Goal: Use online tool/utility: Utilize a website feature to perform a specific function

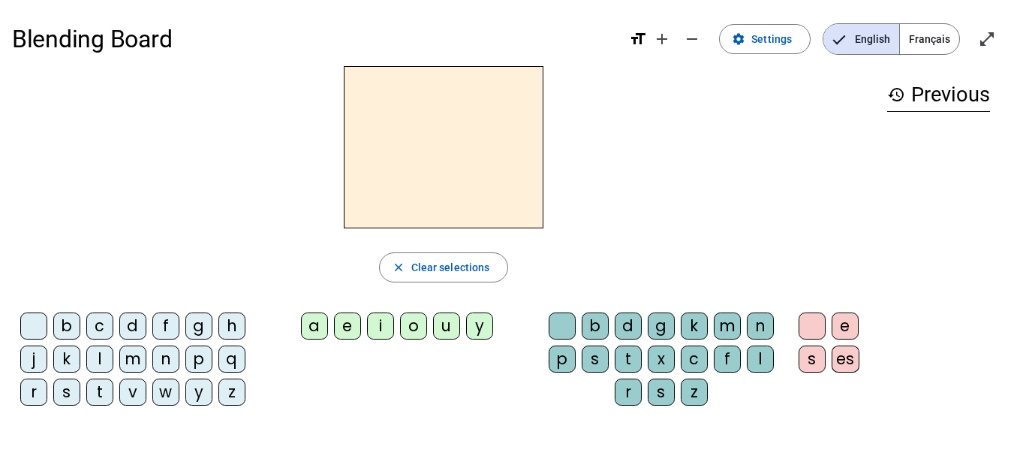
click at [65, 331] on div "b" at bounding box center [66, 325] width 27 height 27
click at [302, 332] on div "a" at bounding box center [314, 325] width 27 height 27
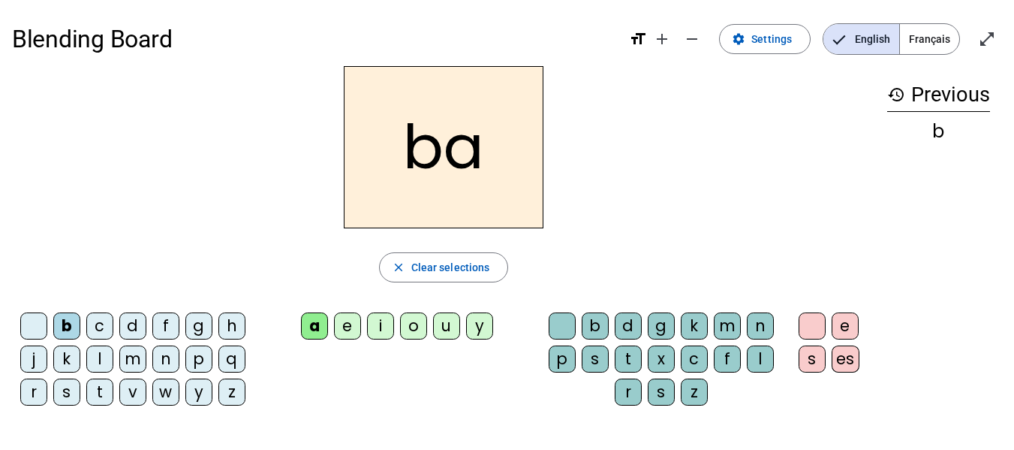
click at [105, 332] on div "c" at bounding box center [99, 325] width 27 height 27
click at [134, 332] on div "d" at bounding box center [132, 325] width 27 height 27
click at [175, 323] on div "f" at bounding box center [165, 325] width 27 height 27
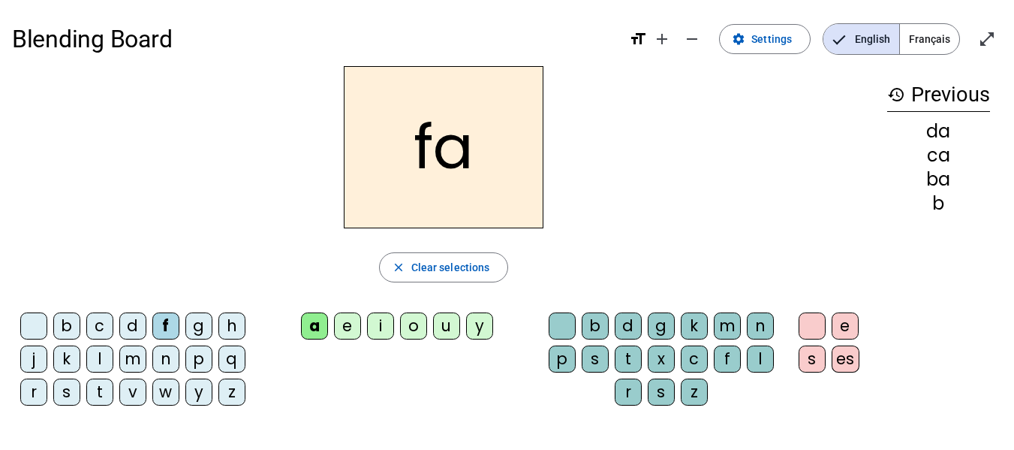
click at [197, 336] on div "g" at bounding box center [198, 325] width 27 height 27
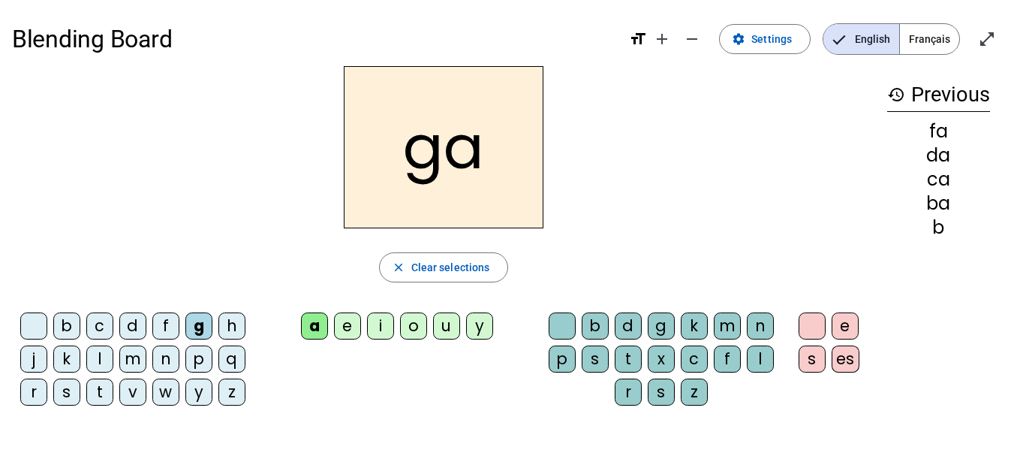
click at [236, 330] on div "h" at bounding box center [231, 325] width 27 height 27
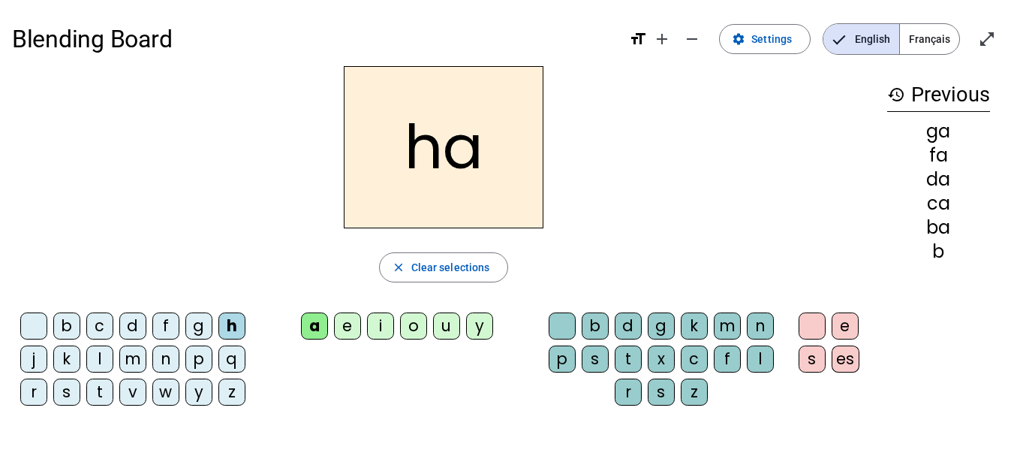
click at [33, 366] on div "j" at bounding box center [33, 358] width 27 height 27
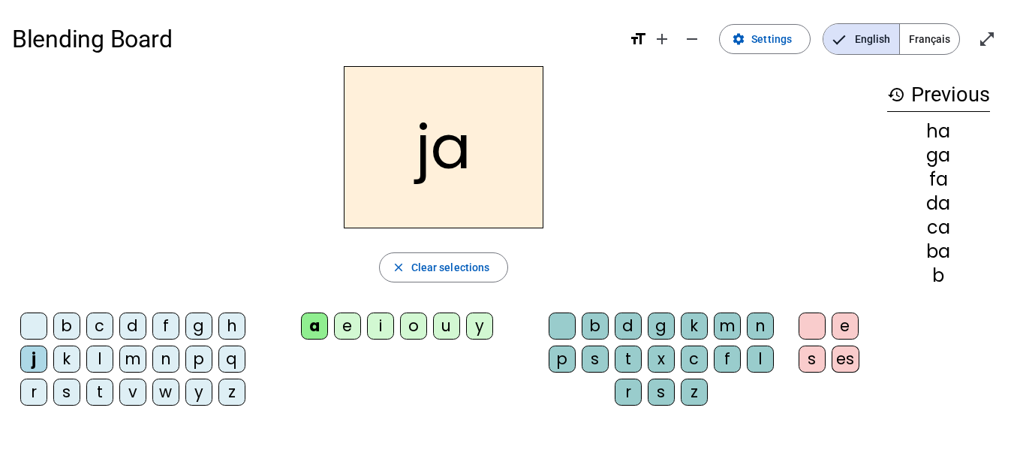
click at [72, 361] on div "k" at bounding box center [66, 358] width 27 height 27
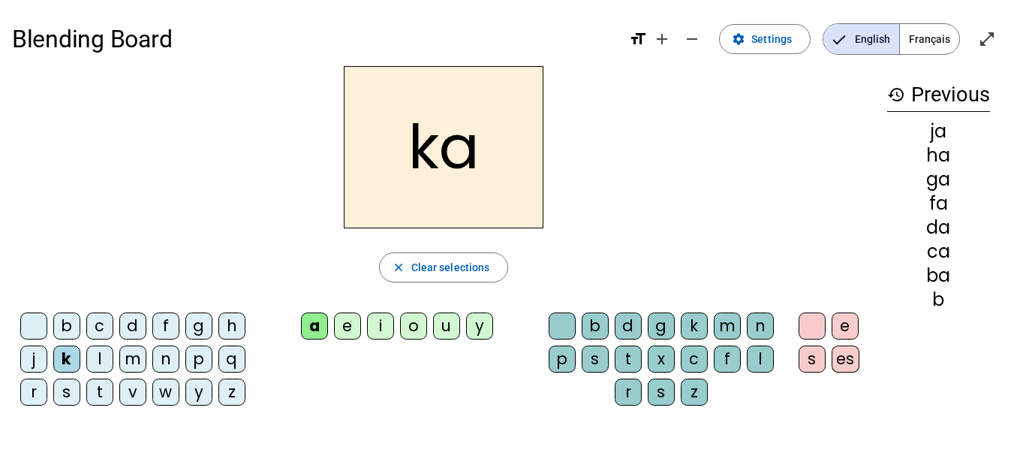
click at [95, 357] on div "l" at bounding box center [99, 358] width 27 height 27
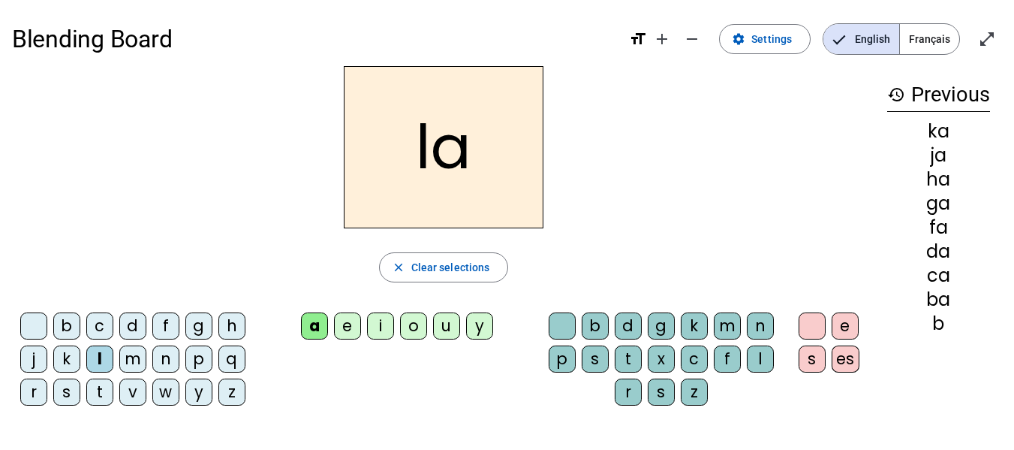
click at [139, 362] on div "m" at bounding box center [132, 358] width 27 height 27
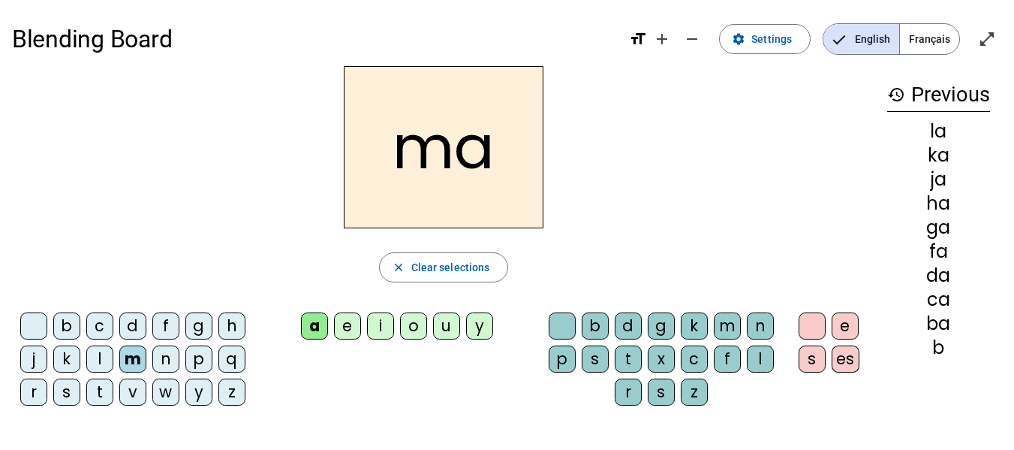
click at [169, 355] on div "n" at bounding box center [165, 358] width 27 height 27
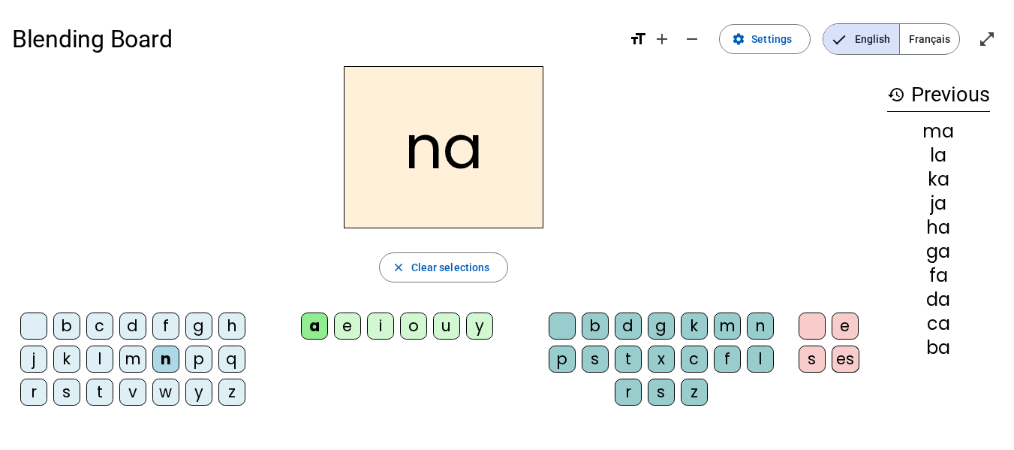
click at [198, 357] on div "p" at bounding box center [198, 358] width 27 height 27
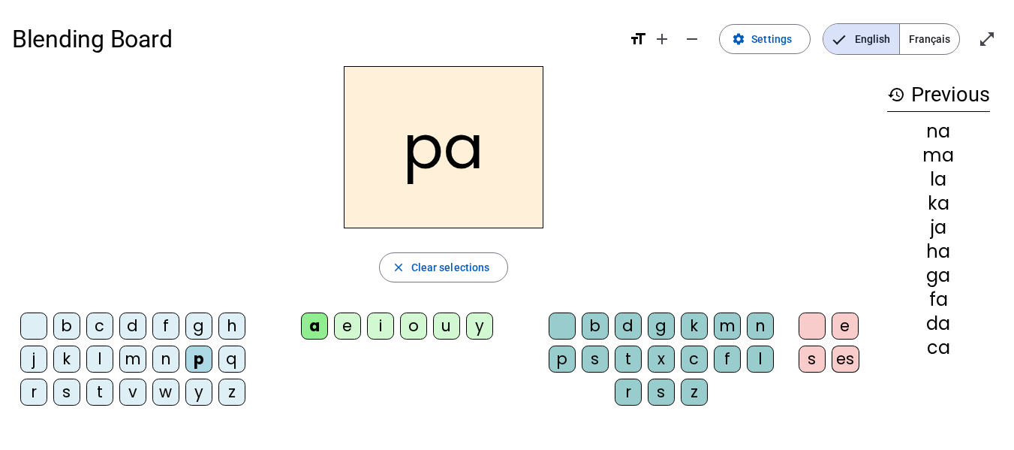
click at [235, 373] on letter-bubble "q" at bounding box center [234, 361] width 33 height 33
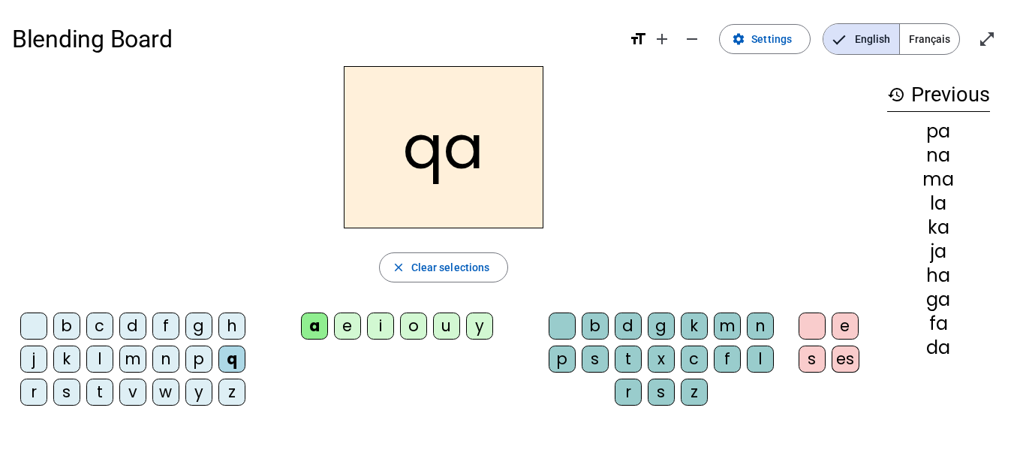
click at [36, 396] on div "r" at bounding box center [33, 391] width 27 height 27
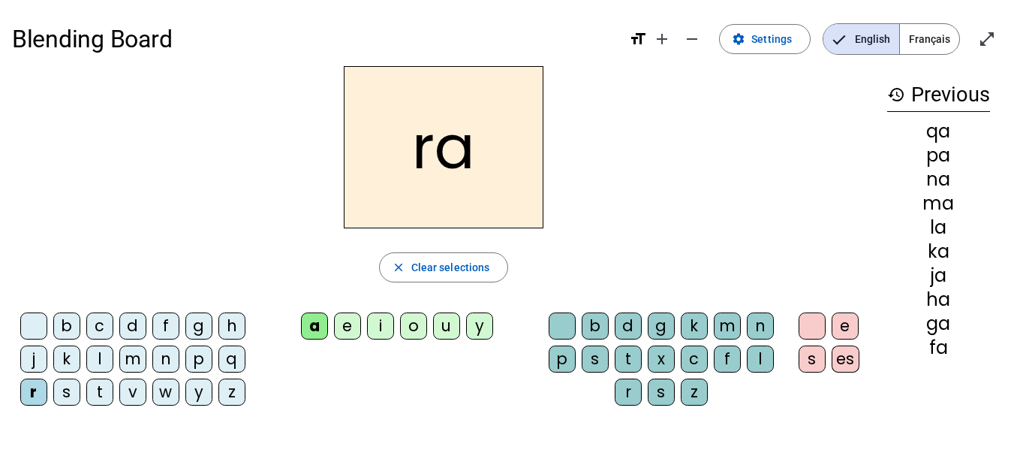
click at [67, 389] on div "s" at bounding box center [66, 391] width 27 height 27
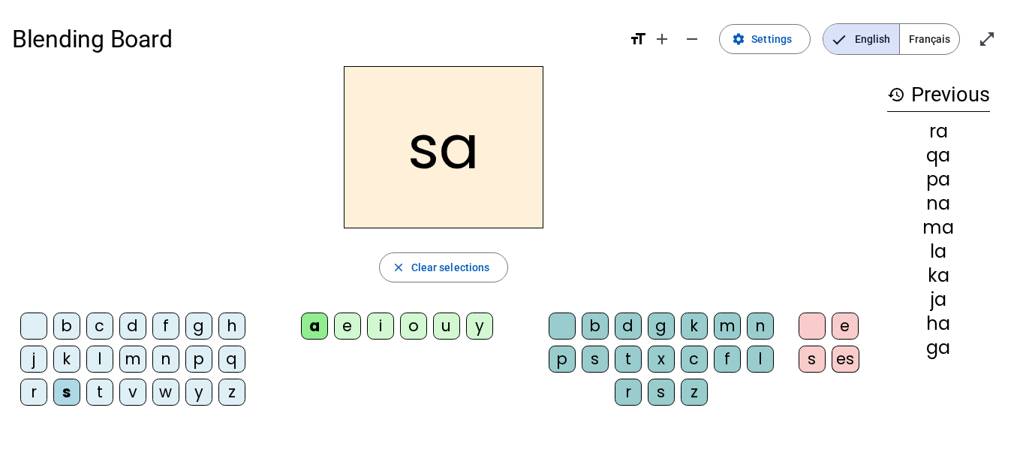
click at [109, 386] on div "t" at bounding box center [99, 391] width 27 height 27
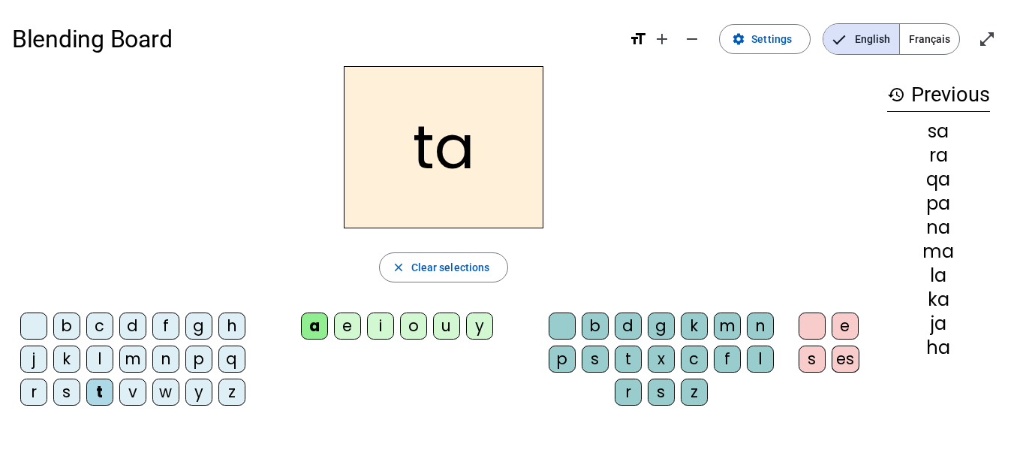
click at [131, 379] on div "v" at bounding box center [132, 391] width 27 height 27
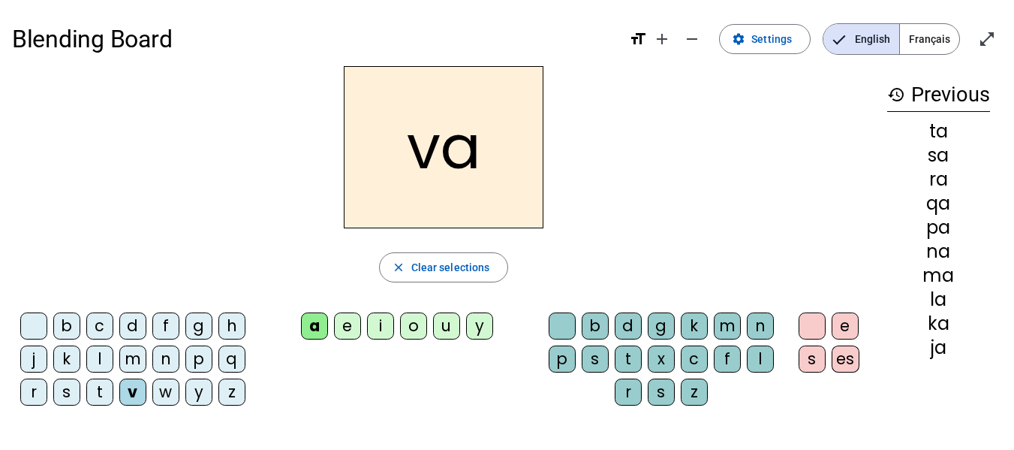
click at [131, 379] on div "v" at bounding box center [132, 391] width 27 height 27
click at [161, 390] on div "w" at bounding box center [165, 391] width 27 height 27
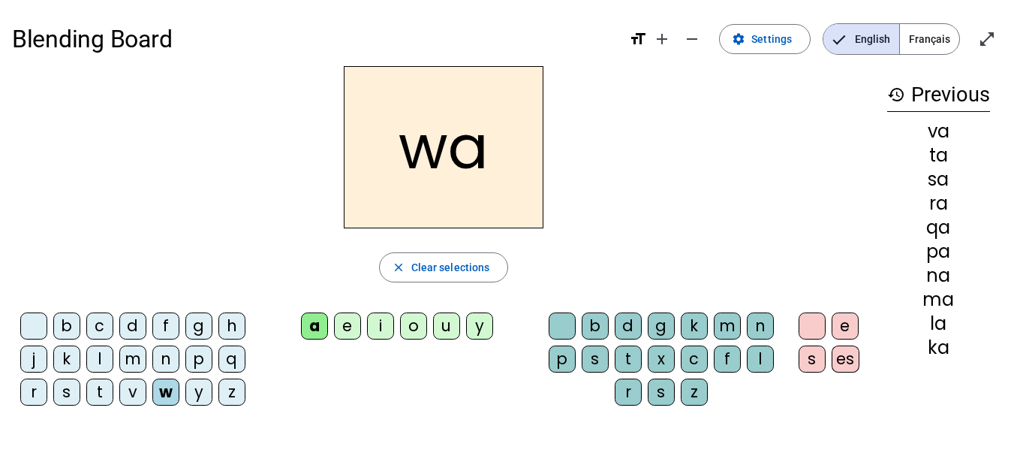
click at [195, 403] on div "y" at bounding box center [198, 391] width 27 height 27
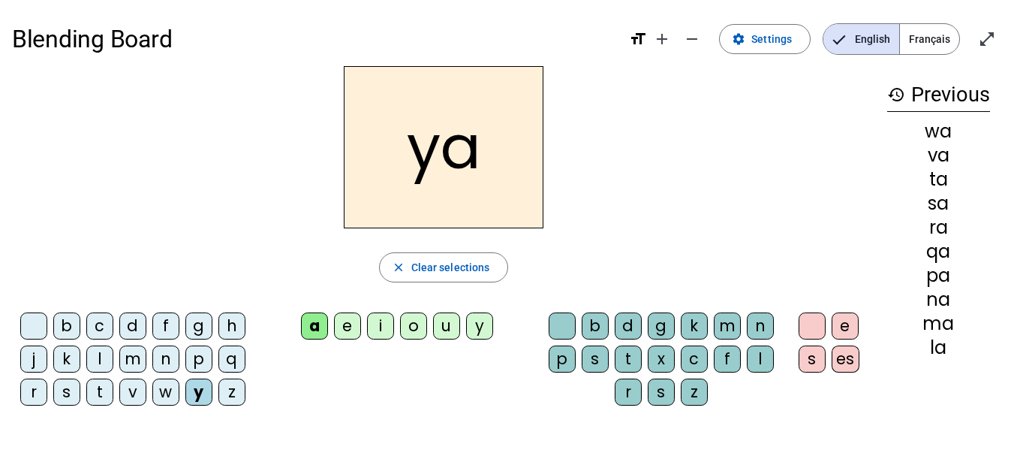
click at [227, 400] on div "z" at bounding box center [231, 391] width 27 height 27
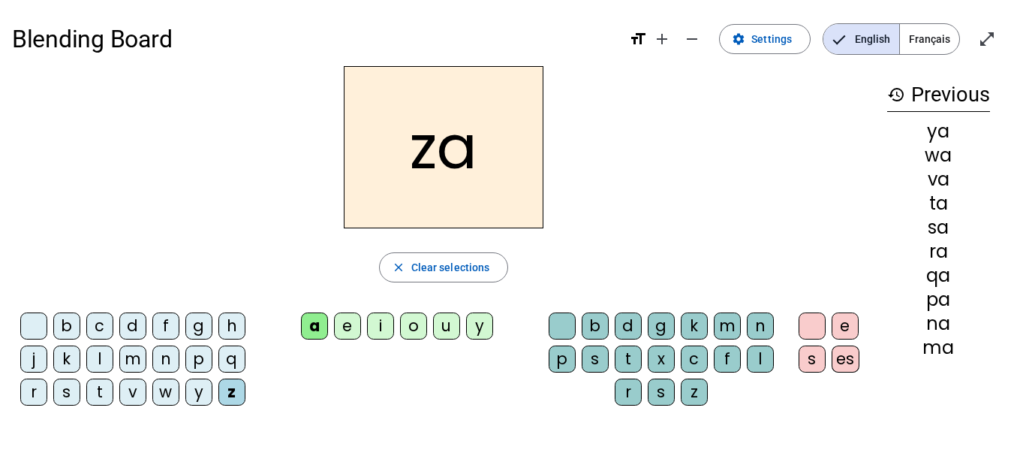
click at [340, 326] on div "e" at bounding box center [347, 325] width 27 height 27
click at [65, 333] on div "b" at bounding box center [66, 325] width 27 height 27
